Goal: Transaction & Acquisition: Purchase product/service

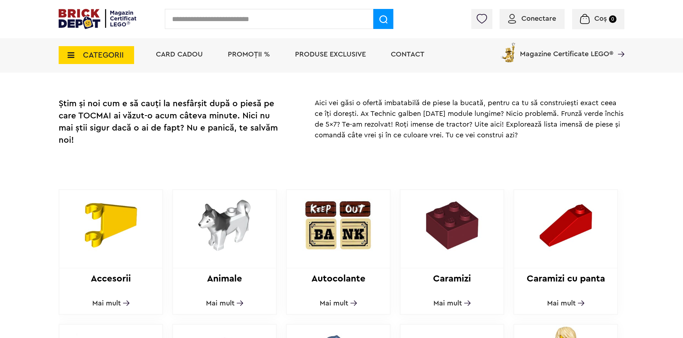
scroll to position [322, 0]
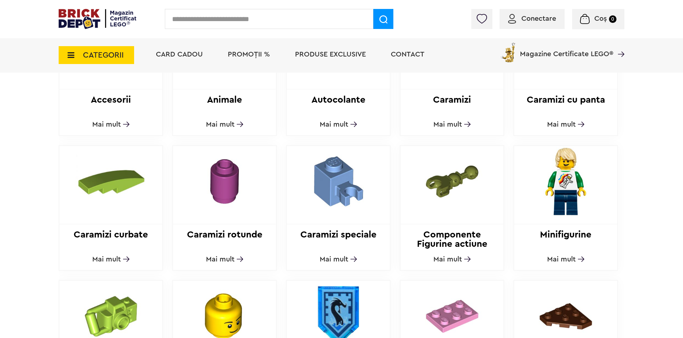
click at [568, 256] on span "Mai mult" at bounding box center [562, 259] width 29 height 7
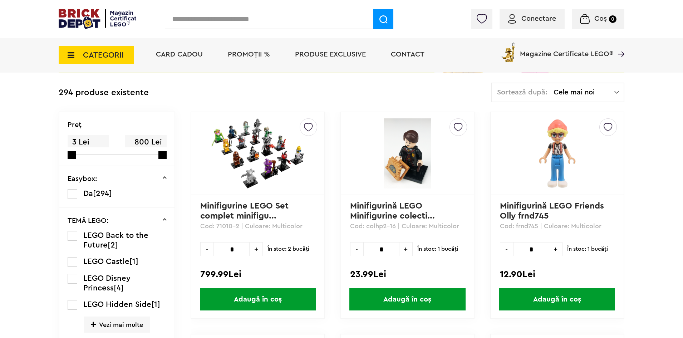
scroll to position [154, 0]
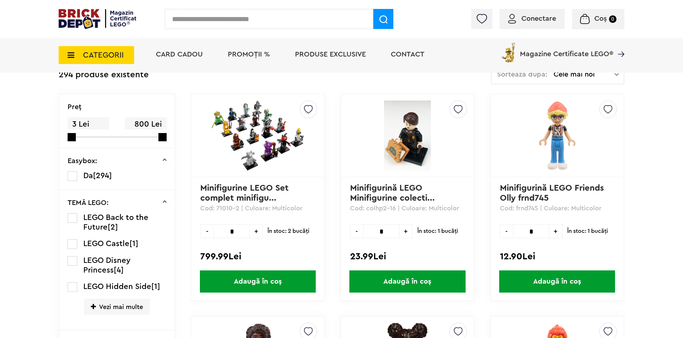
click at [133, 308] on span "Vezi mai multe" at bounding box center [117, 307] width 66 height 16
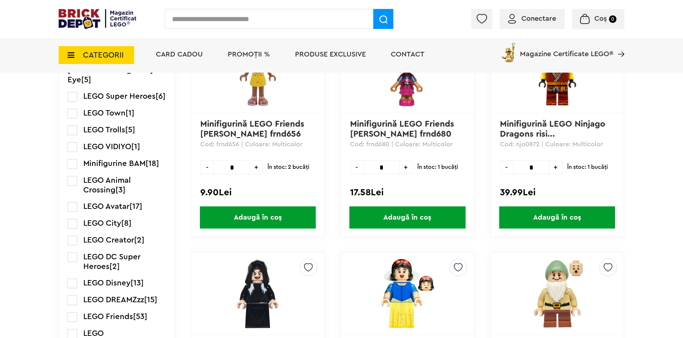
scroll to position [726, 0]
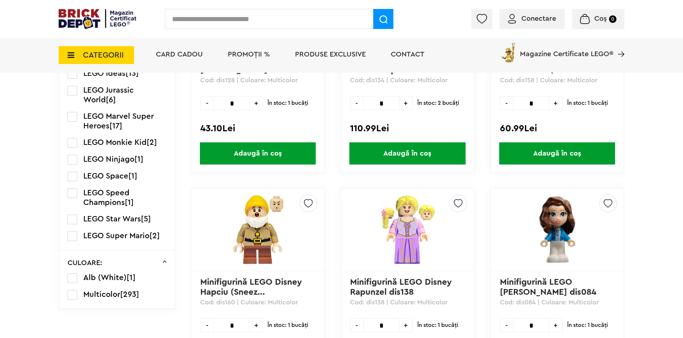
click at [75, 215] on label at bounding box center [73, 220] width 10 height 10
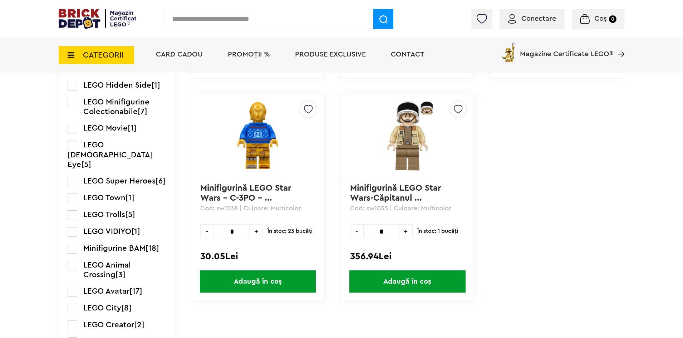
scroll to position [161, 0]
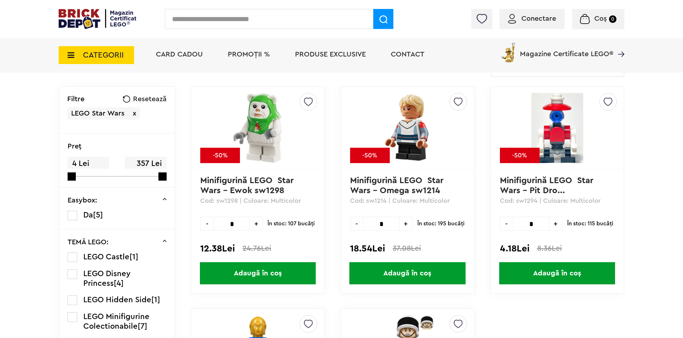
click at [107, 56] on span "CATEGORII" at bounding box center [103, 55] width 41 height 8
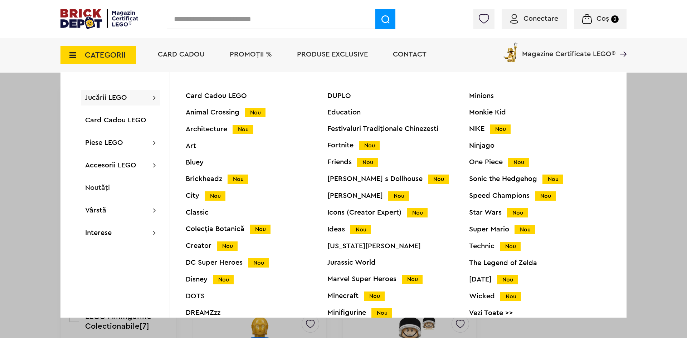
click at [492, 211] on div "Star Wars Nou" at bounding box center [540, 213] width 142 height 8
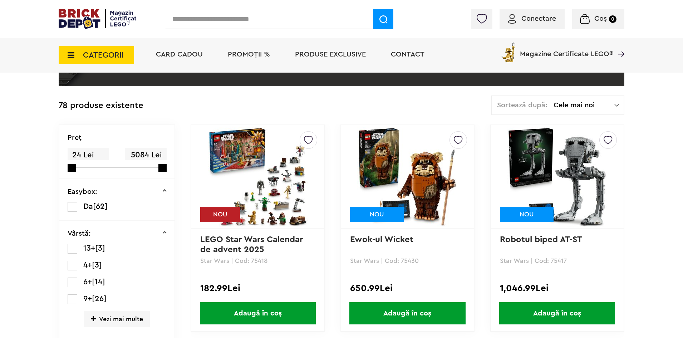
scroll to position [125, 0]
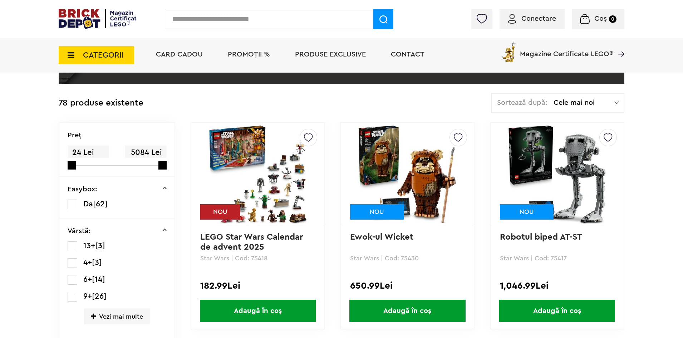
click at [564, 151] on img at bounding box center [557, 174] width 100 height 100
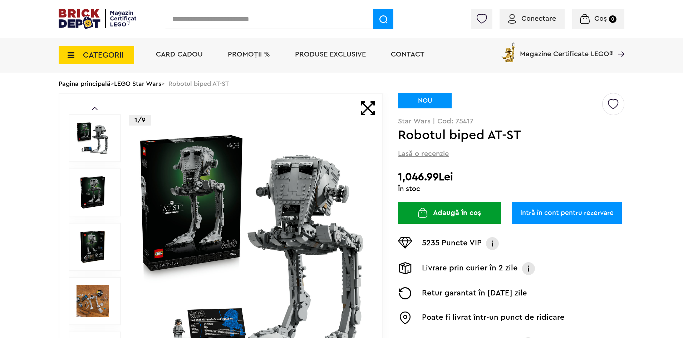
scroll to position [107, 0]
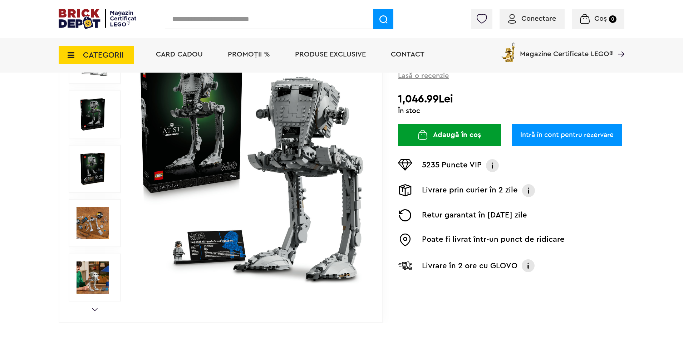
click at [69, 121] on div "Prev Next 1/9" at bounding box center [221, 169] width 325 height 308
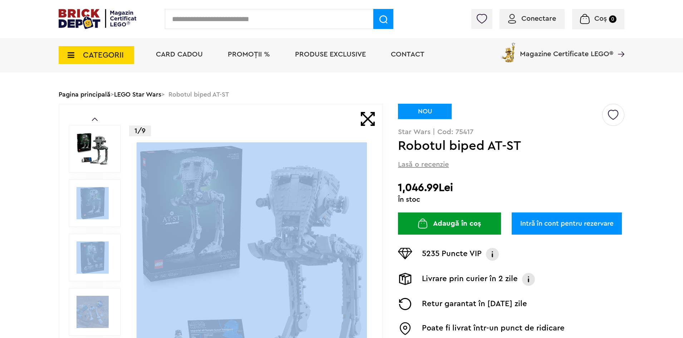
scroll to position [36, 0]
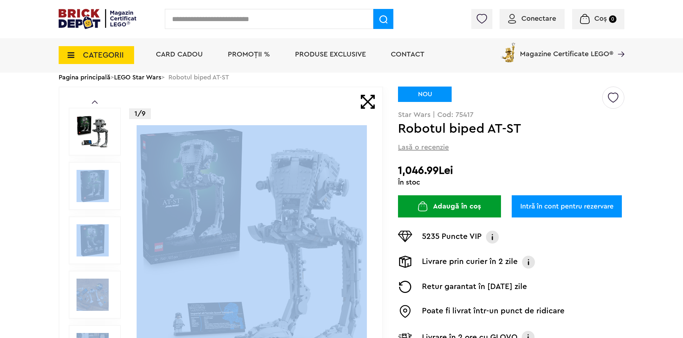
drag, startPoint x: 78, startPoint y: 183, endPoint x: 98, endPoint y: 189, distance: 20.8
click at [77, 183] on img at bounding box center [93, 186] width 32 height 32
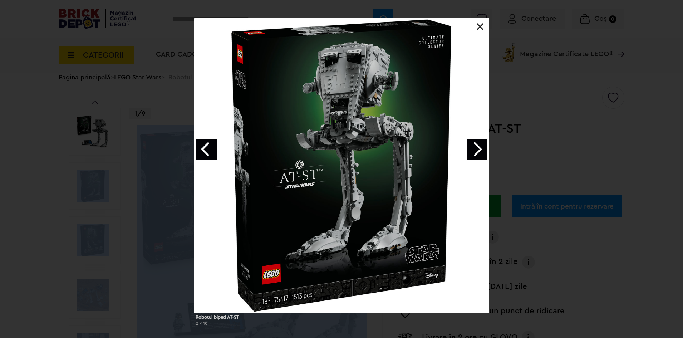
click at [480, 147] on link "Next image" at bounding box center [477, 149] width 21 height 21
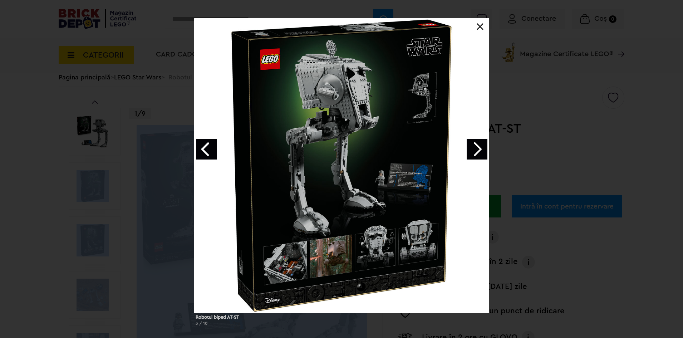
click at [480, 147] on link "Next image" at bounding box center [477, 149] width 21 height 21
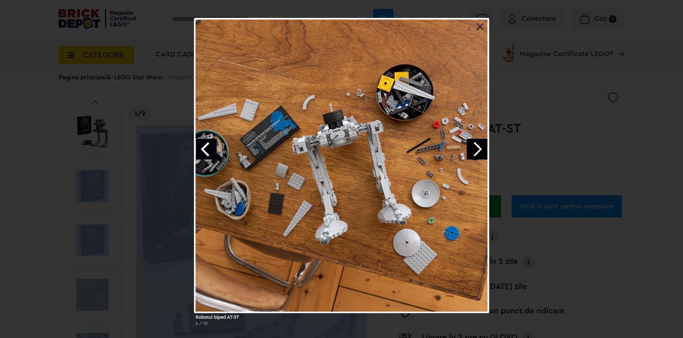
click at [480, 147] on link "Next image" at bounding box center [477, 149] width 21 height 21
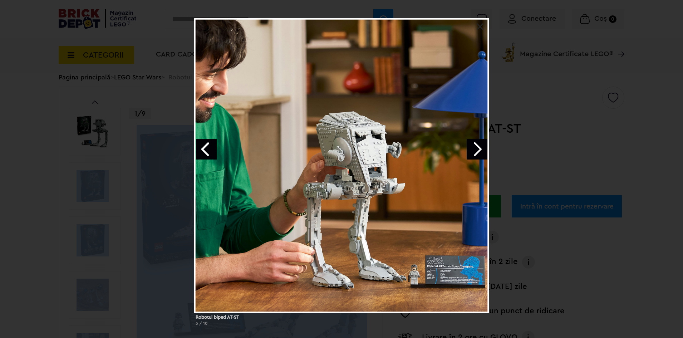
click at [475, 151] on link "Next image" at bounding box center [477, 149] width 21 height 21
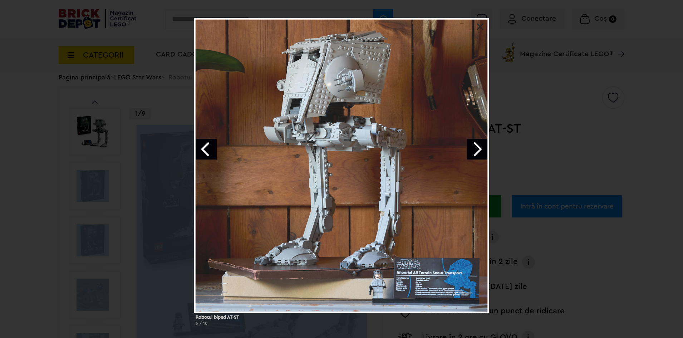
click at [475, 151] on link "Next image" at bounding box center [477, 149] width 21 height 21
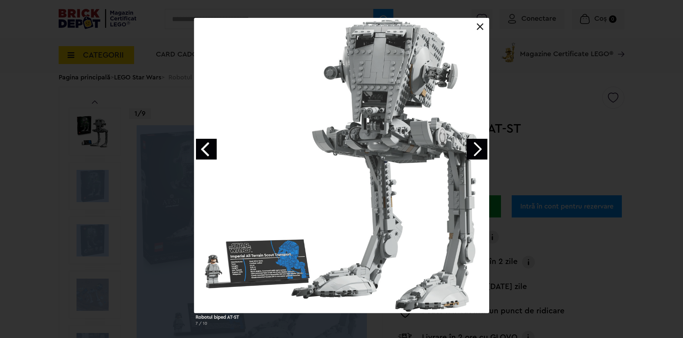
click at [475, 151] on link "Next image" at bounding box center [477, 149] width 21 height 21
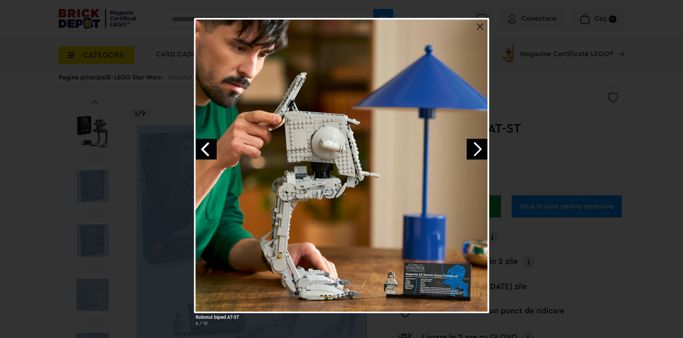
click at [481, 30] on link at bounding box center [480, 26] width 7 height 7
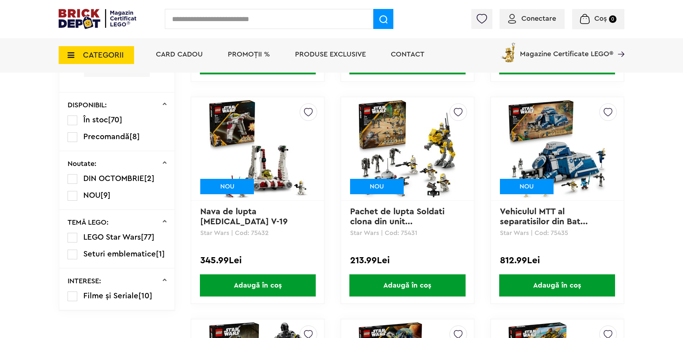
scroll to position [376, 0]
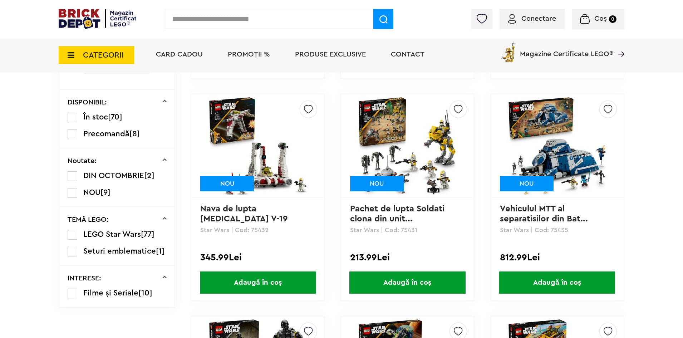
click at [575, 162] on img at bounding box center [557, 146] width 100 height 100
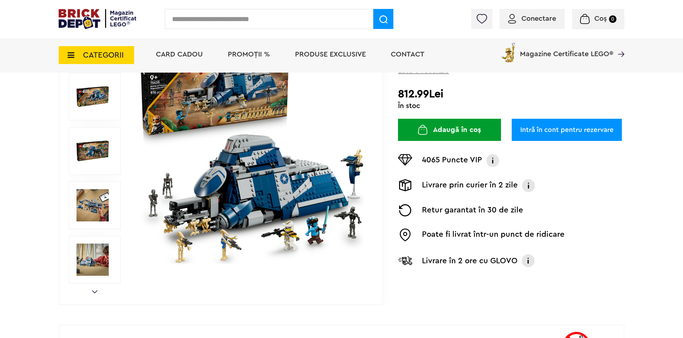
click at [99, 203] on img at bounding box center [93, 205] width 32 height 32
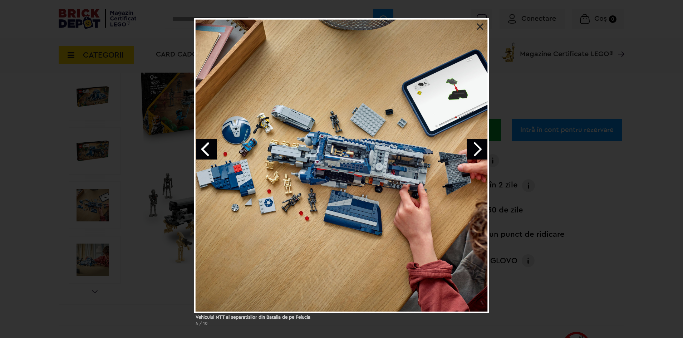
click at [78, 145] on div "Vehiculul MTT al separatisilor din Batalia de pe Felucia 4 / 10" at bounding box center [341, 175] width 683 height 314
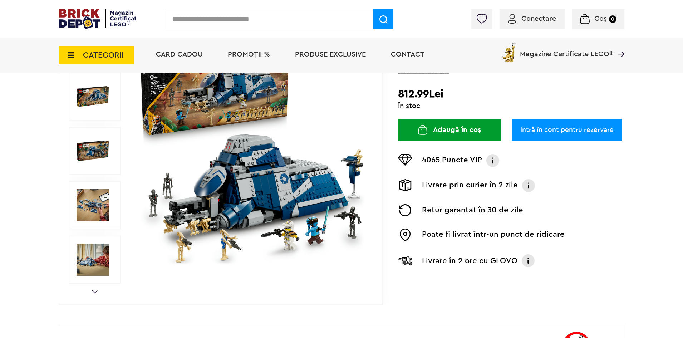
click at [100, 151] on img at bounding box center [93, 151] width 32 height 32
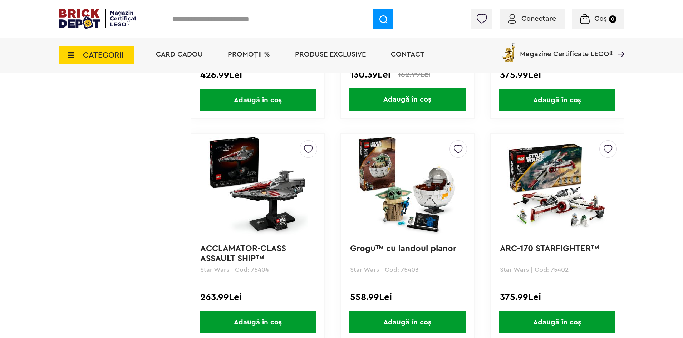
scroll to position [1974, 0]
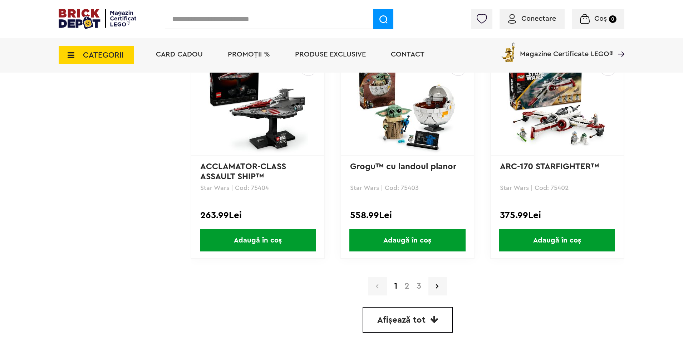
click at [407, 287] on link "2" at bounding box center [407, 286] width 12 height 9
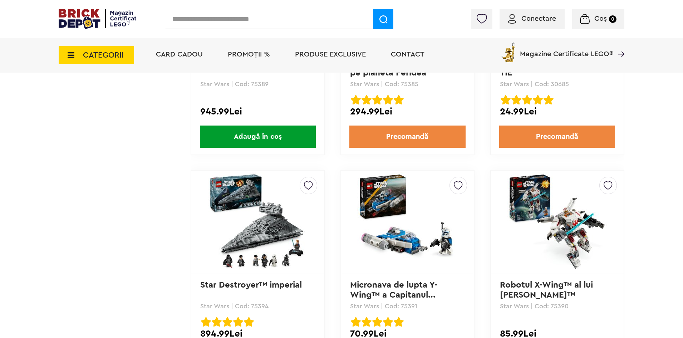
scroll to position [823, 0]
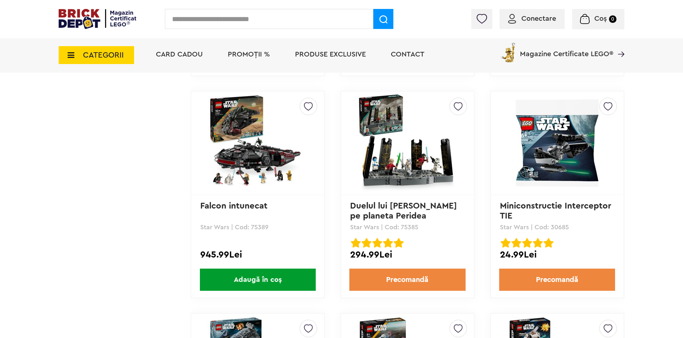
click at [280, 180] on img at bounding box center [258, 143] width 100 height 100
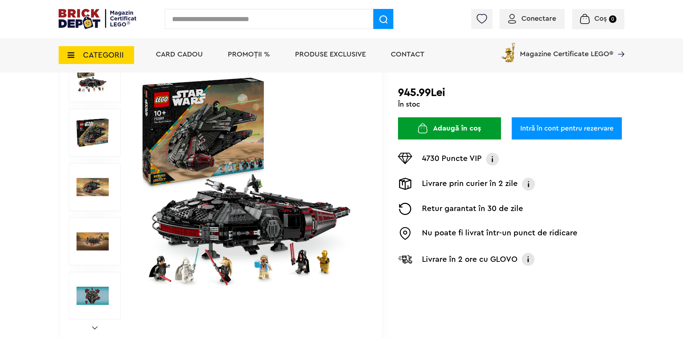
scroll to position [107, 0]
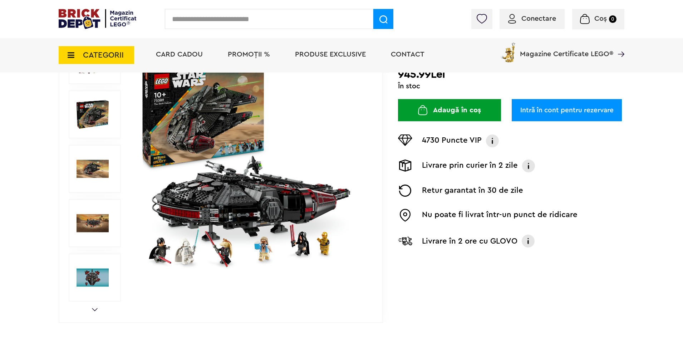
click at [99, 130] on img at bounding box center [93, 114] width 32 height 32
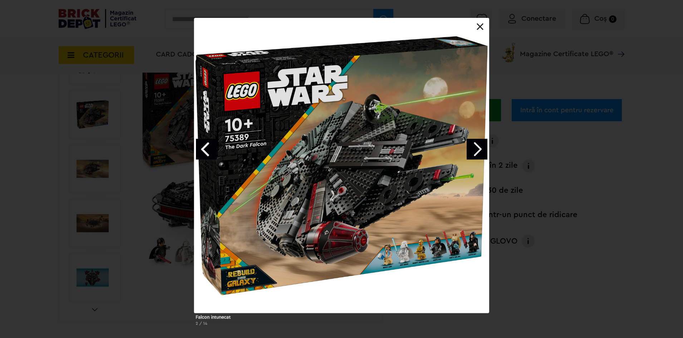
click at [477, 147] on link "Next image" at bounding box center [477, 149] width 21 height 21
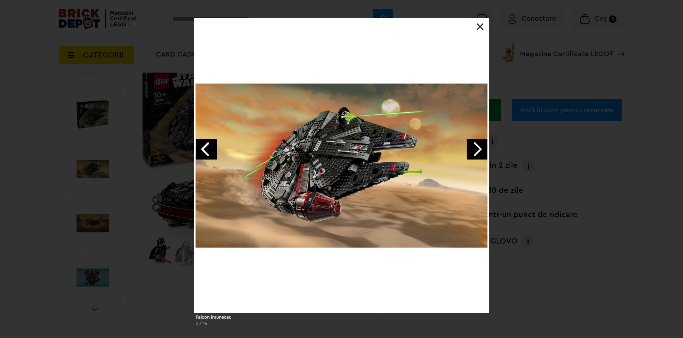
click at [477, 147] on link "Next image" at bounding box center [477, 149] width 21 height 21
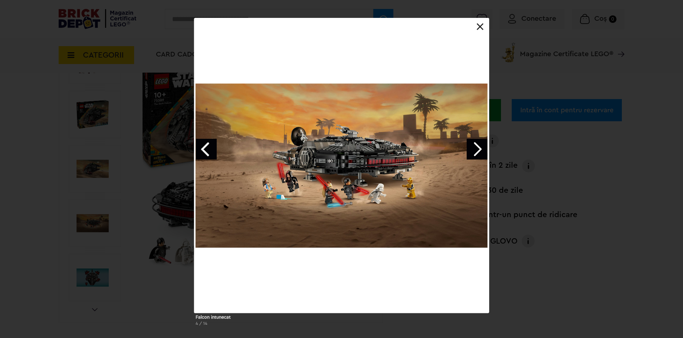
click at [477, 147] on link "Next image" at bounding box center [477, 149] width 21 height 21
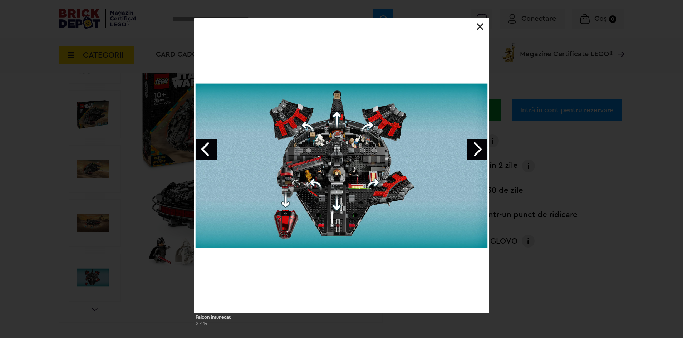
click at [477, 147] on link "Next image" at bounding box center [477, 149] width 21 height 21
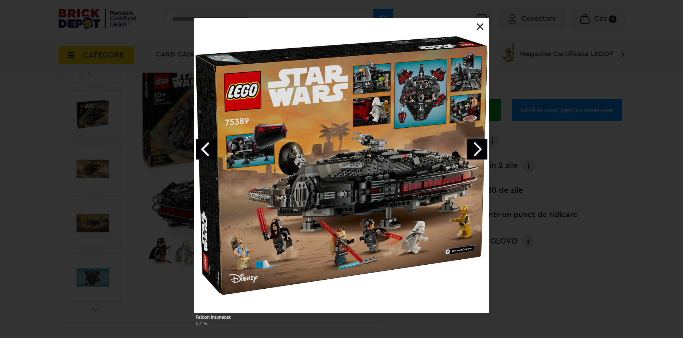
click at [477, 147] on link "Next image" at bounding box center [477, 149] width 21 height 21
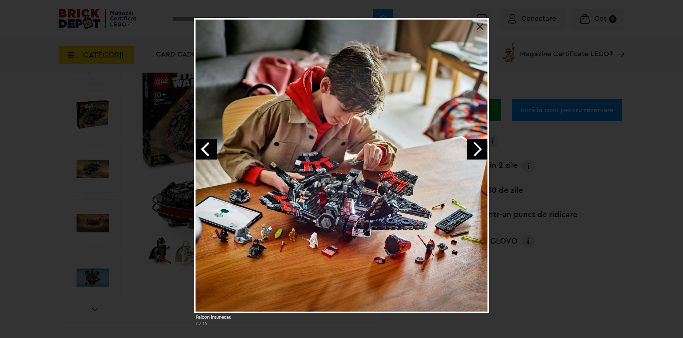
click at [478, 29] on link at bounding box center [480, 26] width 7 height 7
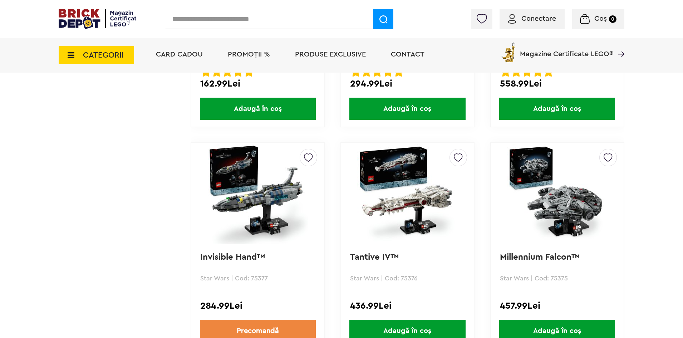
scroll to position [1991, 0]
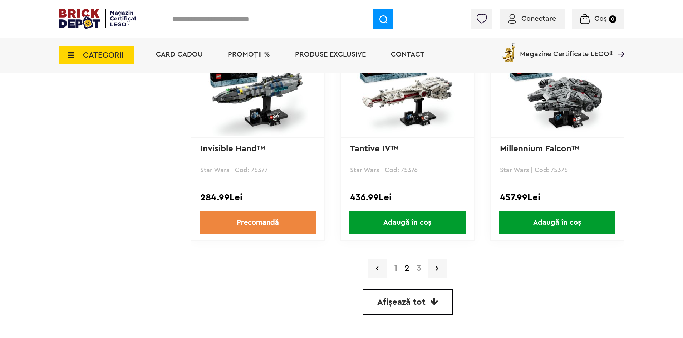
click at [421, 271] on link "3" at bounding box center [419, 268] width 12 height 9
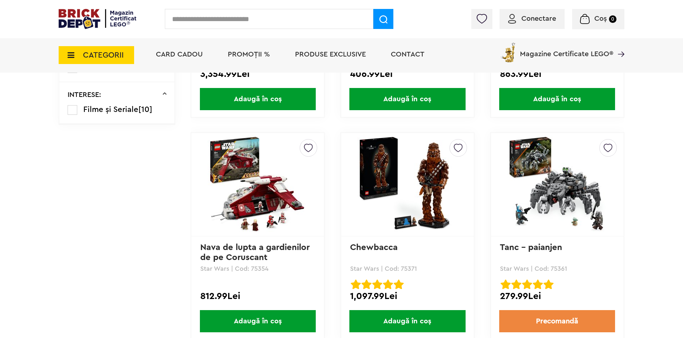
scroll to position [680, 0]
